Goal: Submit feedback/report problem

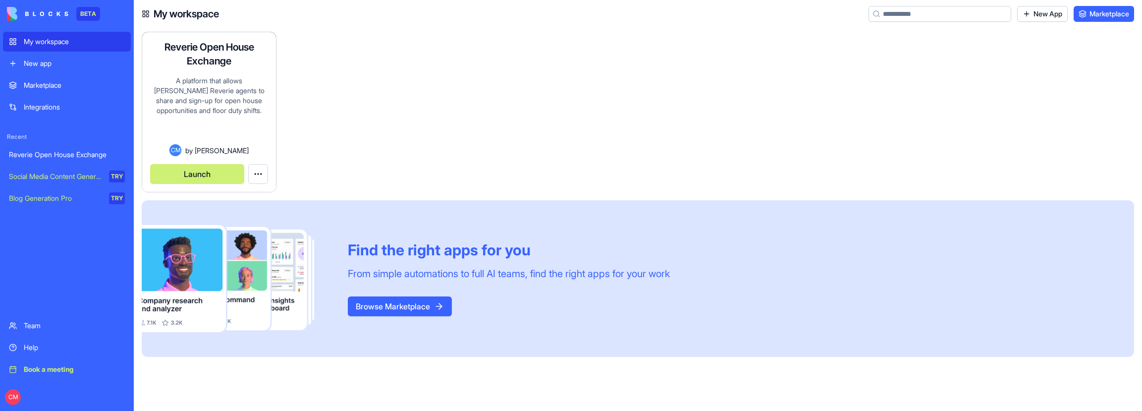
click at [217, 170] on button "Launch" at bounding box center [197, 174] width 94 height 20
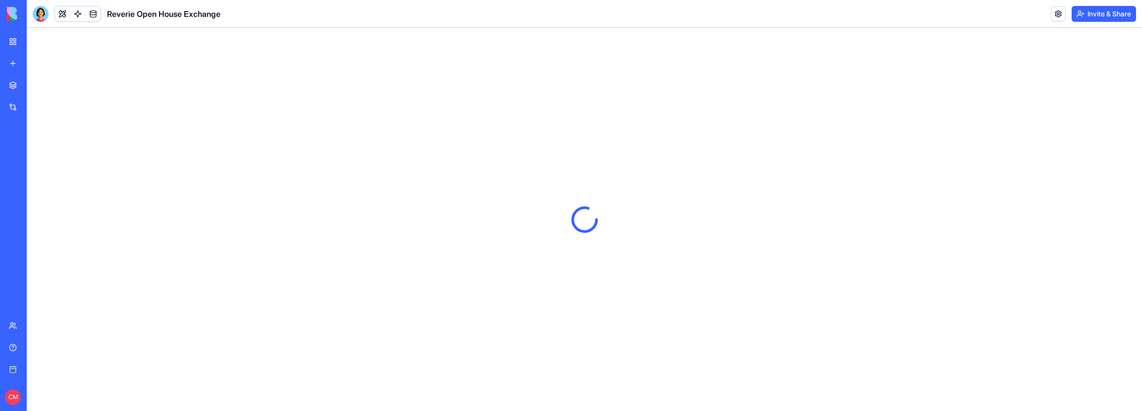
click at [1103, 14] on button "Invite & Share" at bounding box center [1104, 14] width 64 height 16
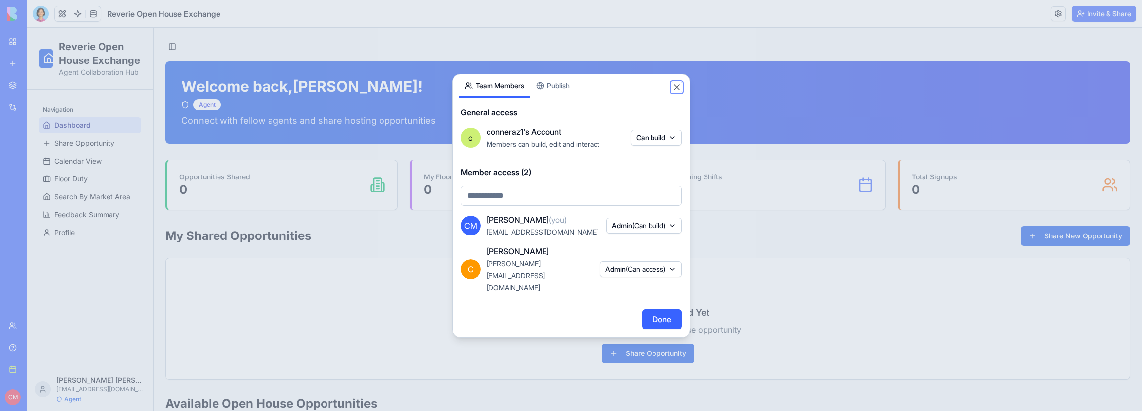
click at [679, 92] on button "Close" at bounding box center [677, 87] width 10 height 10
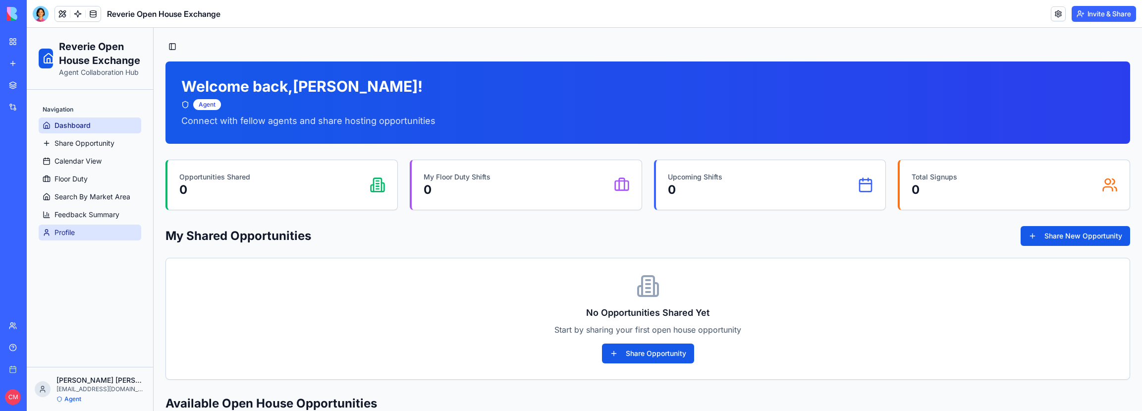
click at [83, 230] on link "Profile" at bounding box center [90, 232] width 103 height 16
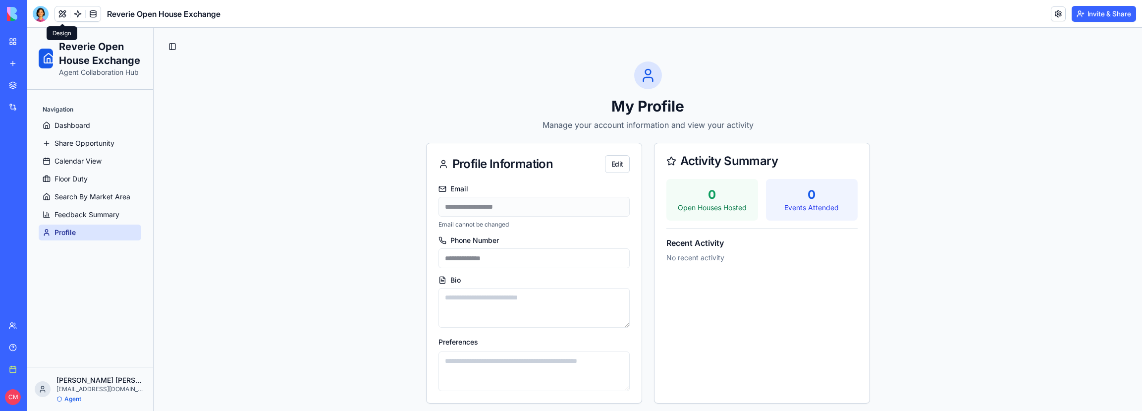
click at [65, 14] on button at bounding box center [62, 13] width 15 height 15
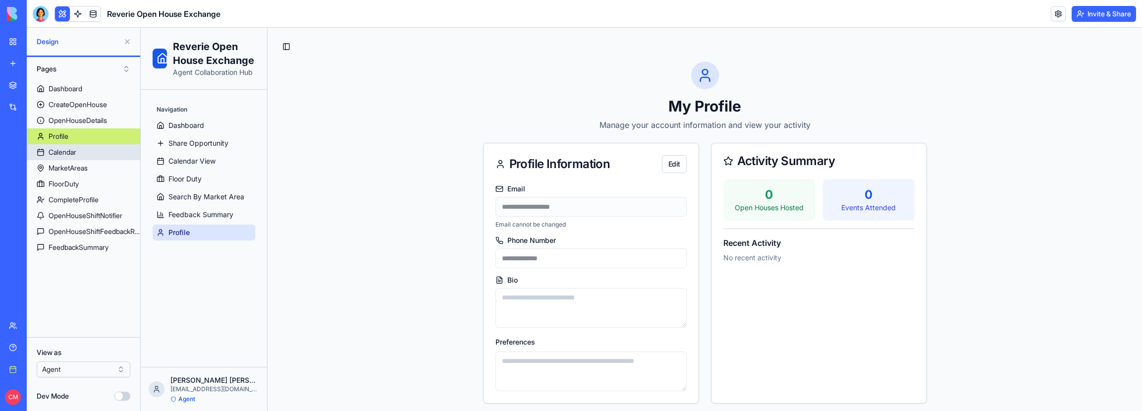
click at [78, 153] on link "Calendar" at bounding box center [83, 152] width 113 height 16
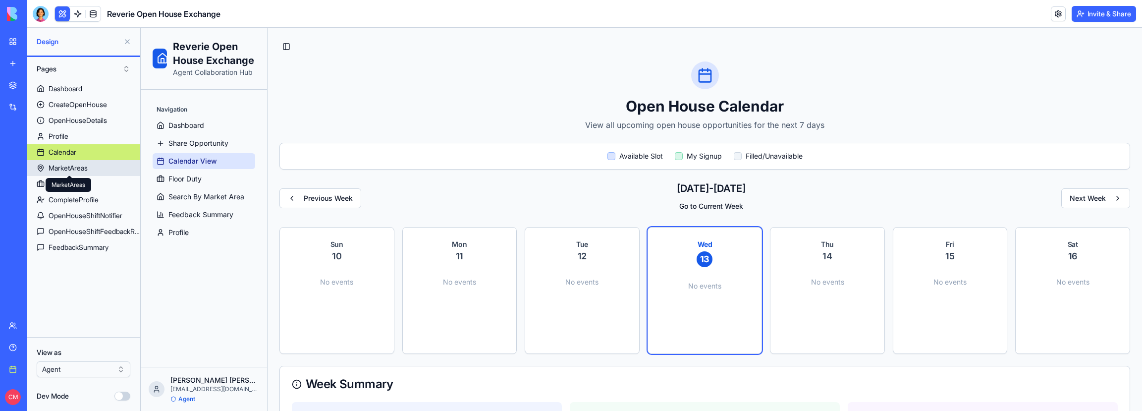
click at [78, 170] on div "MarketAreas" at bounding box center [68, 168] width 39 height 10
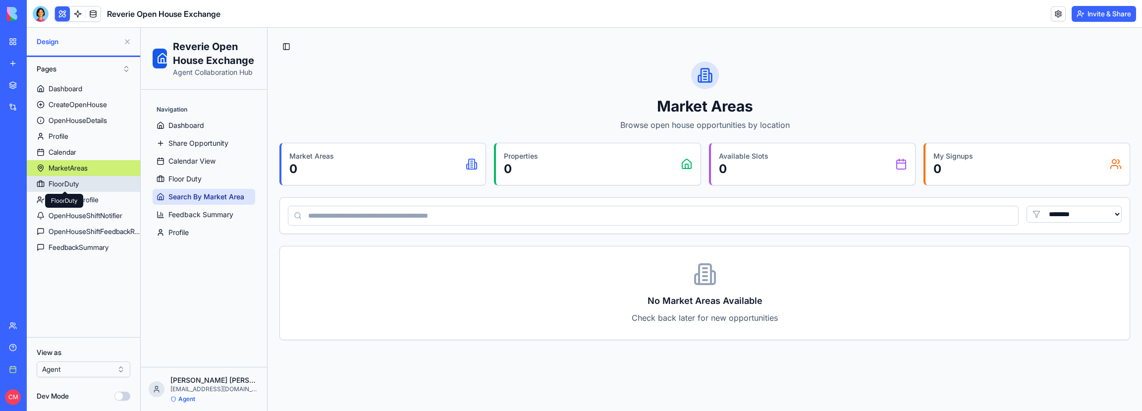
click at [79, 187] on div "FloorDuty" at bounding box center [64, 184] width 30 height 10
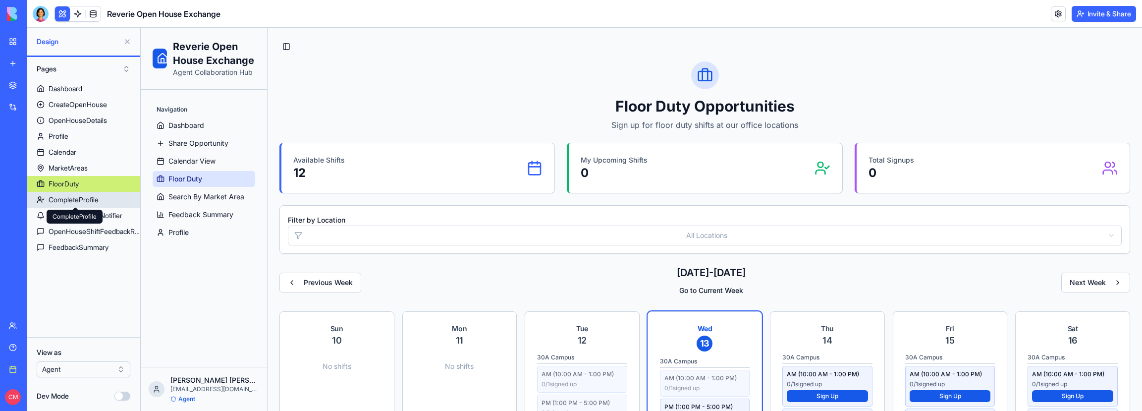
click at [82, 199] on div "CompleteProfile" at bounding box center [74, 200] width 50 height 10
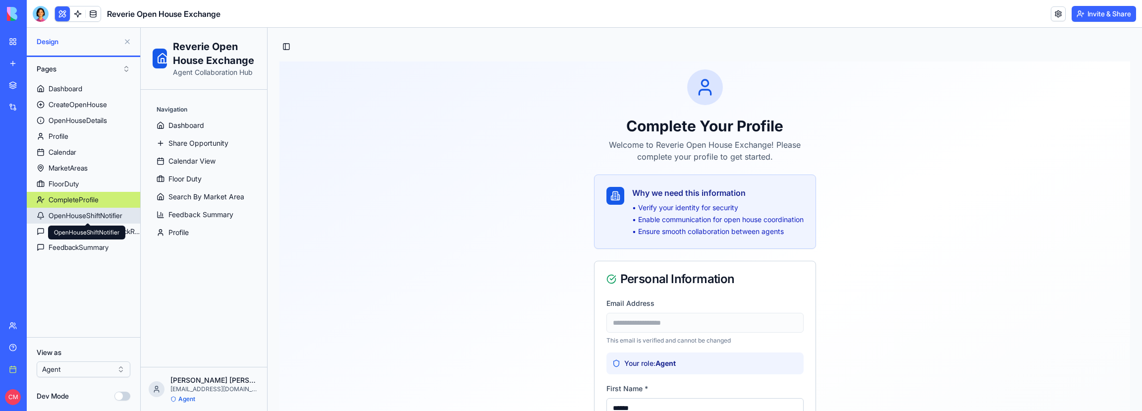
click at [122, 217] on div "OpenHouseShiftNotifier" at bounding box center [86, 216] width 74 height 10
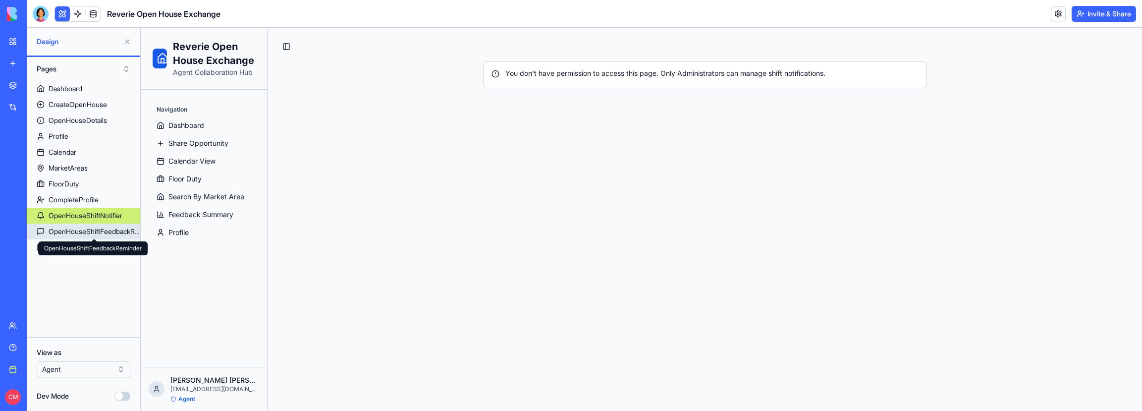
click at [119, 231] on div "OpenHouseShiftFeedbackReminder" at bounding box center [95, 231] width 92 height 10
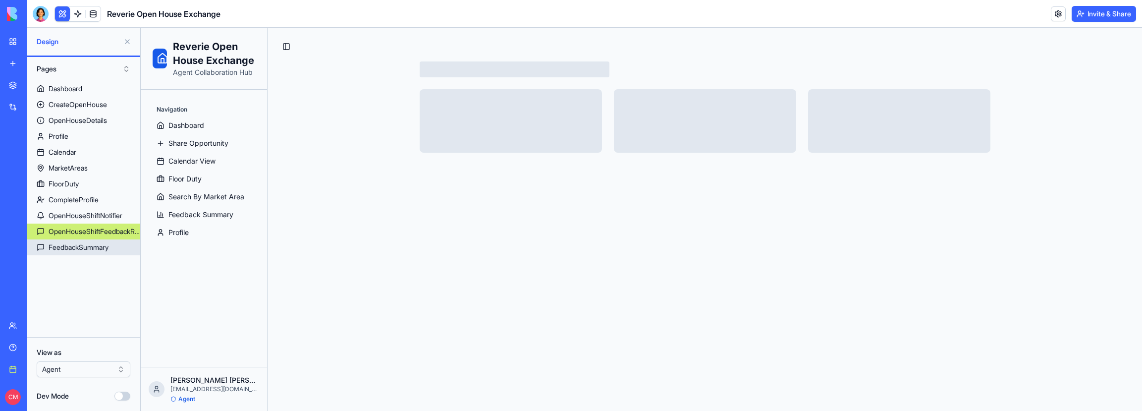
click at [109, 249] on div "FeedbackSummary" at bounding box center [79, 247] width 60 height 10
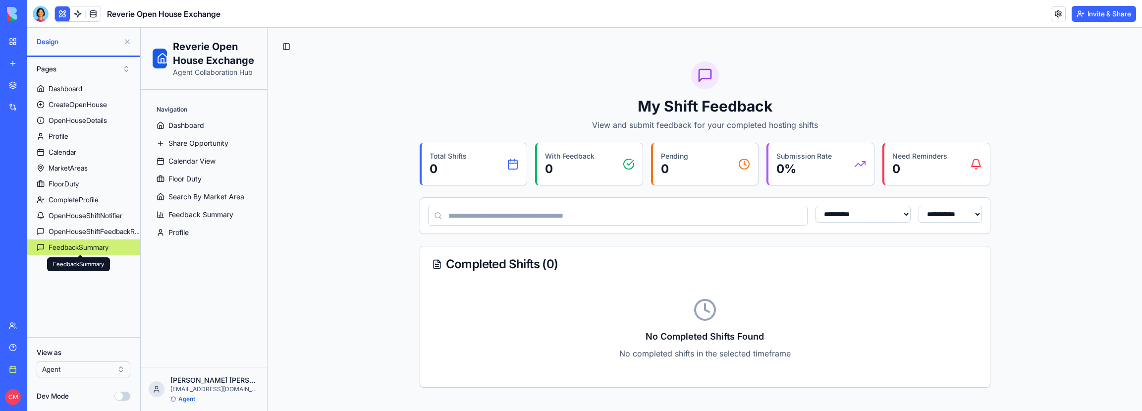
select select "**"
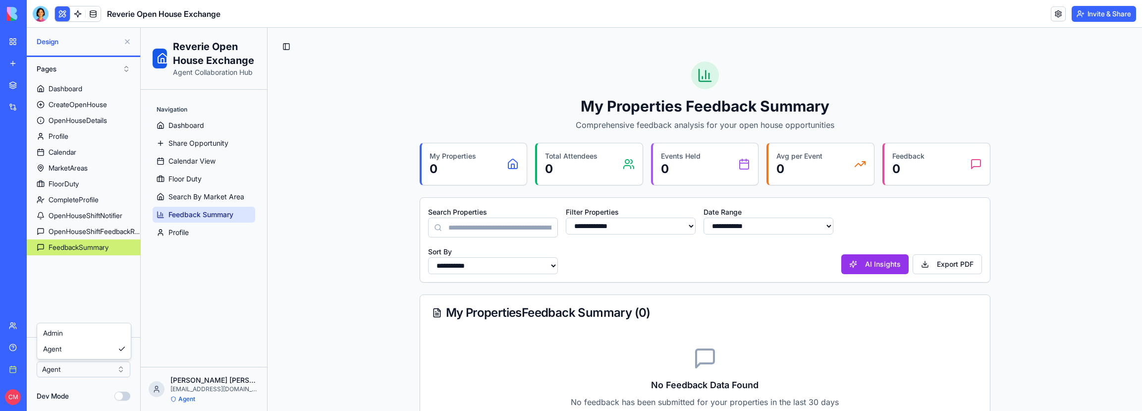
click at [77, 366] on html "BETA My workspace New app Marketplace Integrations Recent Reverie Open House Ex…" at bounding box center [571, 205] width 1142 height 411
click at [77, 388] on html "BETA My workspace New app Marketplace Integrations Recent Reverie Open House Ex…" at bounding box center [571, 205] width 1142 height 411
click at [18, 41] on link "My workspace" at bounding box center [23, 42] width 40 height 20
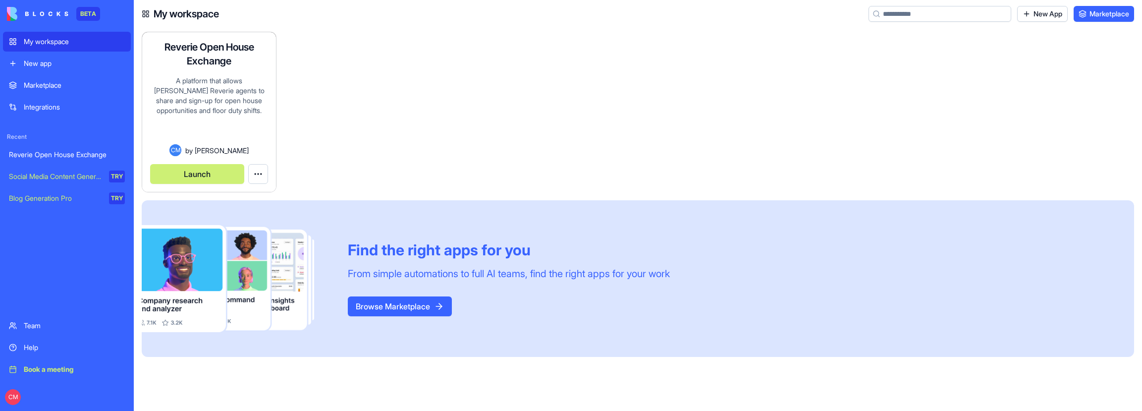
click at [260, 175] on html "BETA My workspace New app Marketplace Integrations Recent Reverie Open House Ex…" at bounding box center [571, 205] width 1142 height 411
click at [253, 193] on link "Edit app" at bounding box center [236, 198] width 58 height 16
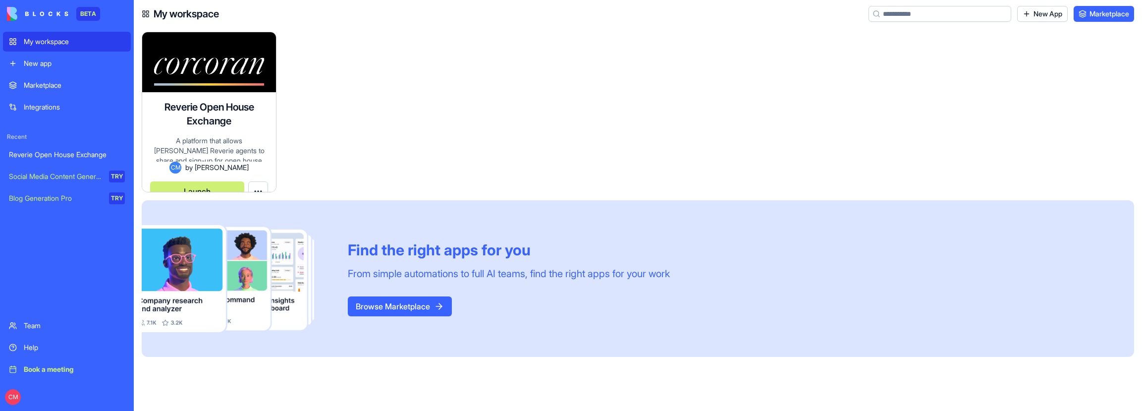
scroll to position [8, 0]
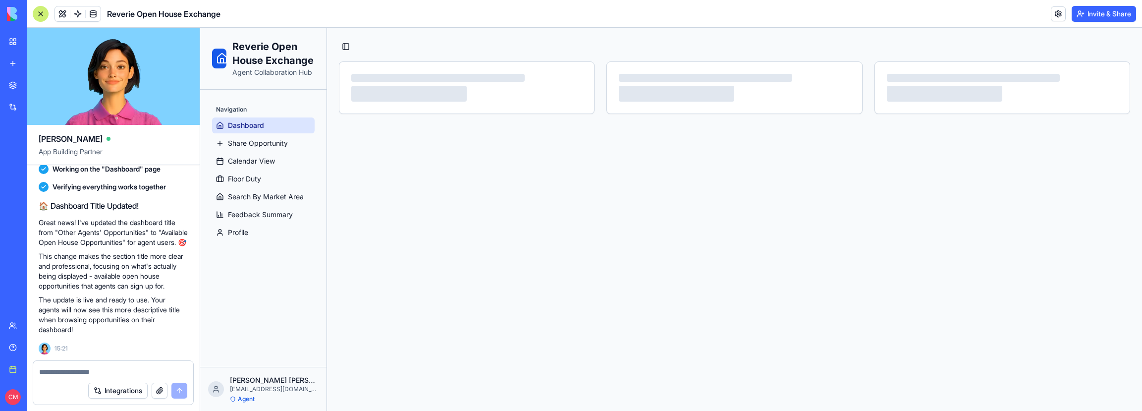
click at [110, 369] on textarea at bounding box center [113, 372] width 148 height 10
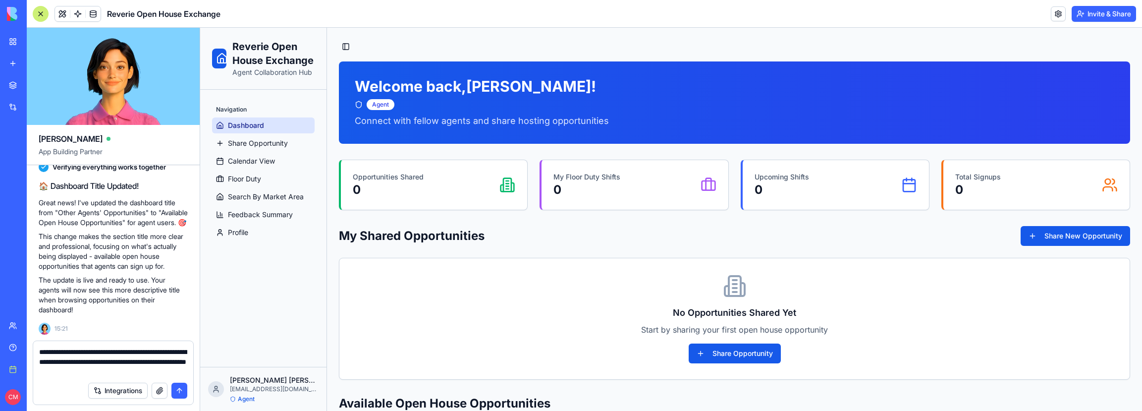
type textarea "**********"
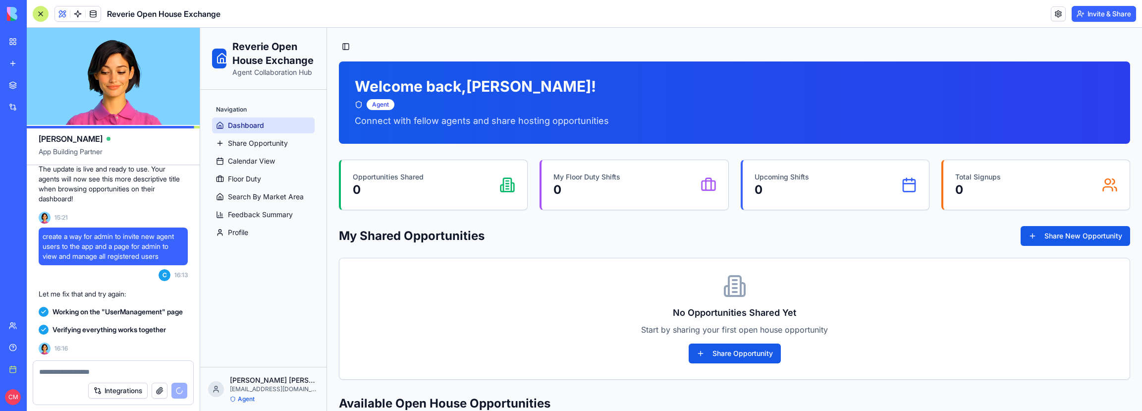
scroll to position [20211, 0]
